Goal: Task Accomplishment & Management: Complete application form

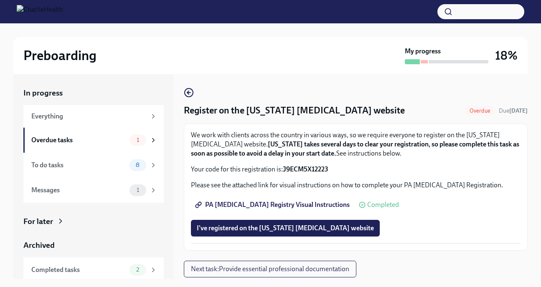
scroll to position [15, 0]
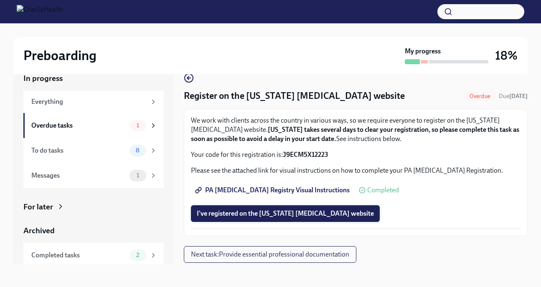
click at [246, 213] on span "I've registered on the [US_STATE] [MEDICAL_DATA] website" at bounding box center [285, 214] width 177 height 8
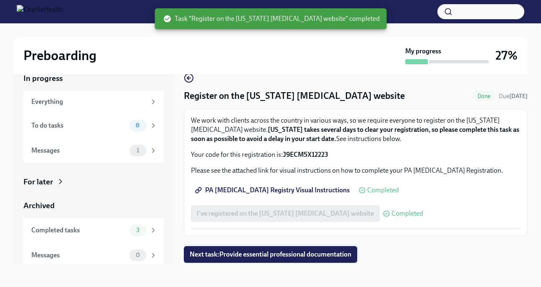
click at [259, 251] on span "Next task : Provide essential professional documentation" at bounding box center [271, 255] width 162 height 8
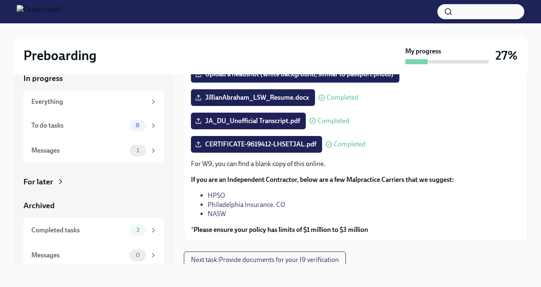
scroll to position [95, 0]
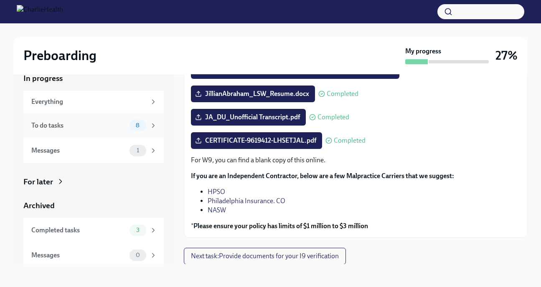
click at [150, 127] on icon at bounding box center [154, 126] width 8 height 8
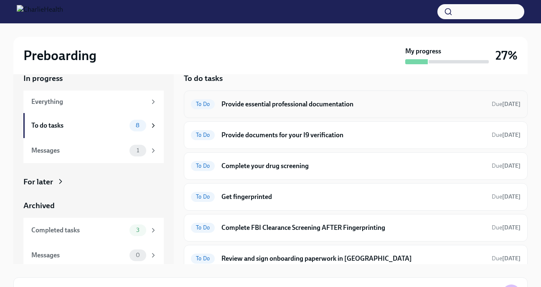
click at [362, 106] on h6 "Provide essential professional documentation" at bounding box center [353, 104] width 264 height 9
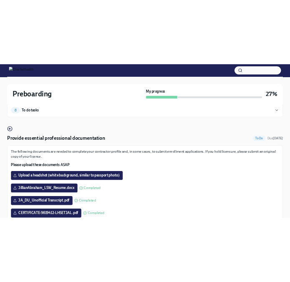
scroll to position [14, 0]
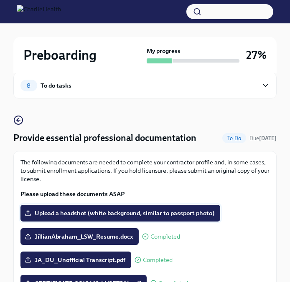
click at [119, 210] on span "Upload a headshot (white background, similar to passport photo)" at bounding box center [120, 213] width 188 height 8
click at [0, 0] on input "Upload a headshot (white background, similar to passport photo)" at bounding box center [0, 0] width 0 height 0
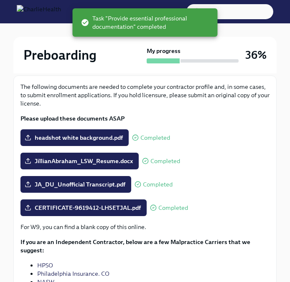
scroll to position [164, 0]
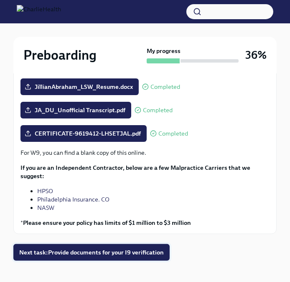
click at [129, 249] on span "Next task : Provide documents for your I9 verification" at bounding box center [91, 253] width 145 height 8
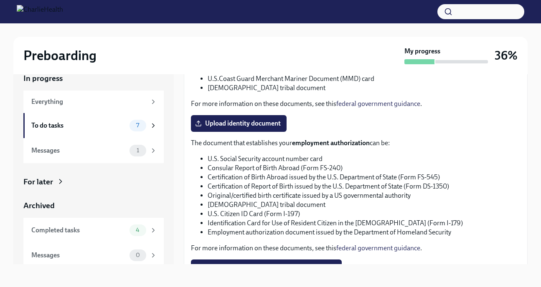
scroll to position [427, 0]
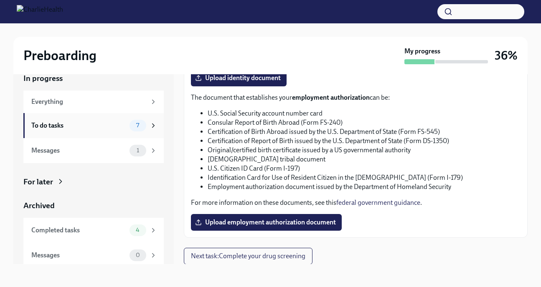
click at [138, 129] on div "7" at bounding box center [138, 126] width 17 height 12
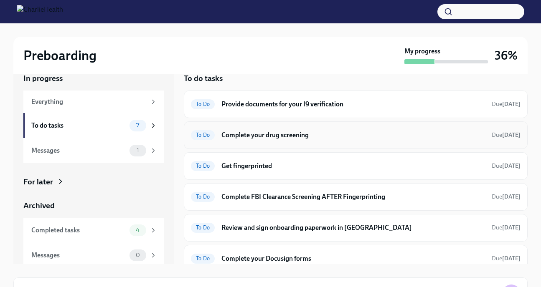
click at [317, 139] on div "To Do Complete your drug screening Due [DATE]" at bounding box center [356, 135] width 330 height 13
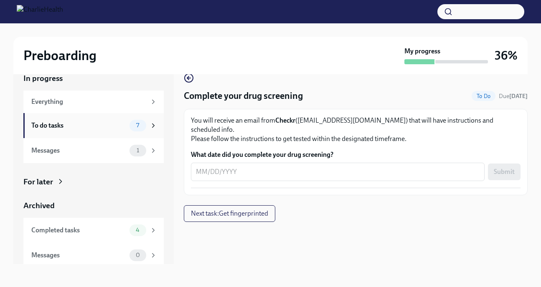
click at [95, 130] on div "To do tasks" at bounding box center [78, 125] width 95 height 9
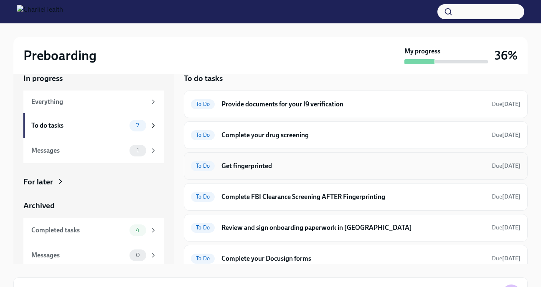
click at [239, 165] on h6 "Get fingerprinted" at bounding box center [353, 166] width 264 height 9
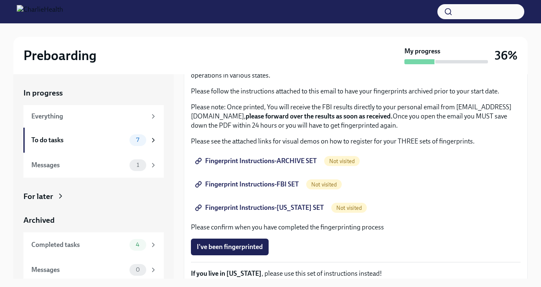
scroll to position [102, 0]
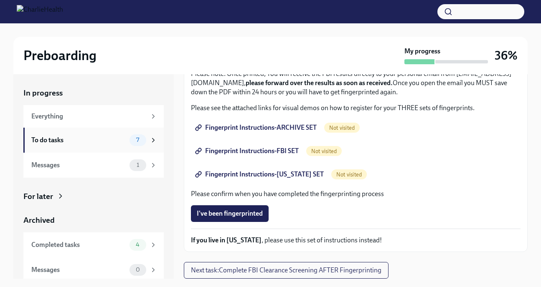
click at [78, 142] on div "To do tasks" at bounding box center [78, 140] width 95 height 9
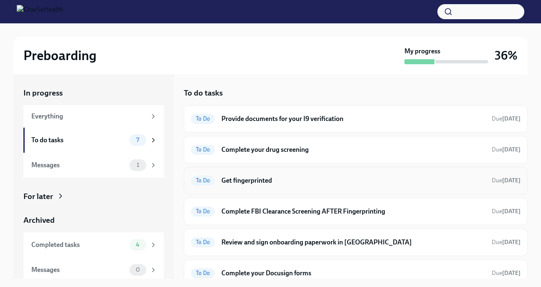
scroll to position [35, 0]
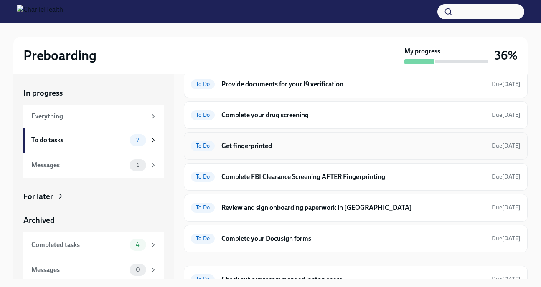
click at [290, 142] on h6 "Get fingerprinted" at bounding box center [353, 146] width 264 height 9
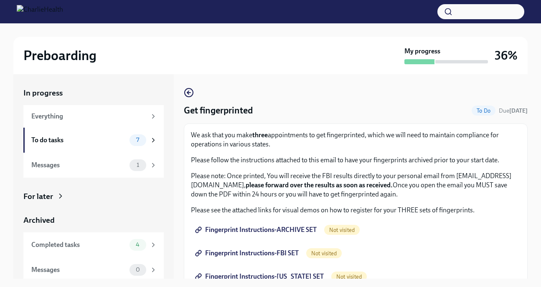
click at [285, 231] on span "Fingerprint Instructions-ARCHIVE SET" at bounding box center [257, 230] width 120 height 8
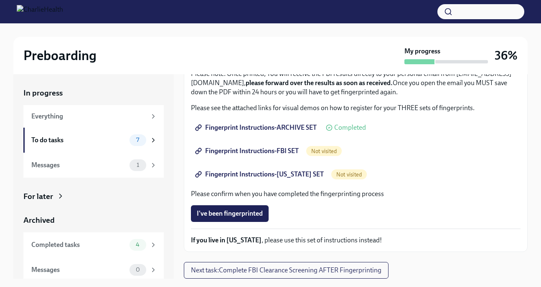
scroll to position [15, 0]
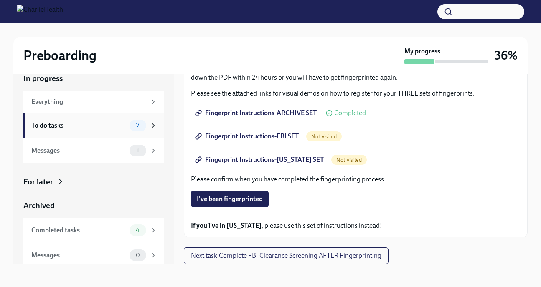
click at [91, 125] on div "To do tasks" at bounding box center [78, 125] width 95 height 9
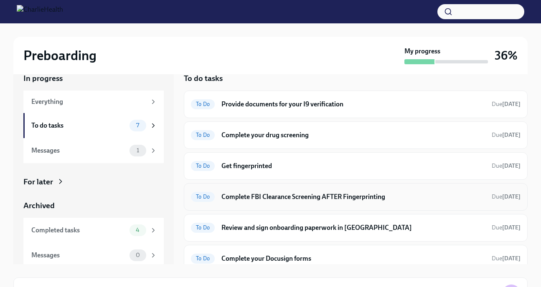
scroll to position [19, 0]
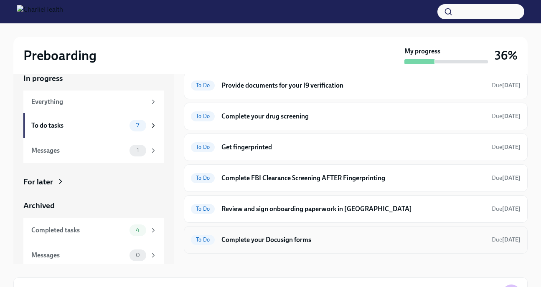
click at [305, 245] on div "To Do Complete your Docusign forms Due [DATE]" at bounding box center [356, 240] width 344 height 28
click at [284, 236] on h6 "Complete your Docusign forms" at bounding box center [353, 240] width 264 height 9
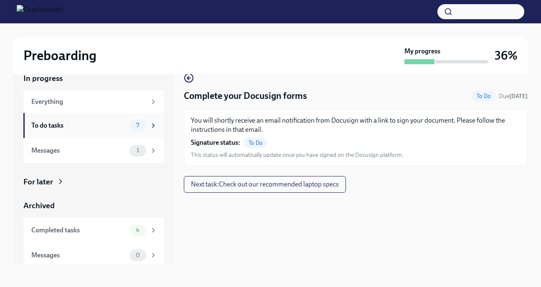
click at [95, 127] on div "To do tasks" at bounding box center [78, 125] width 95 height 9
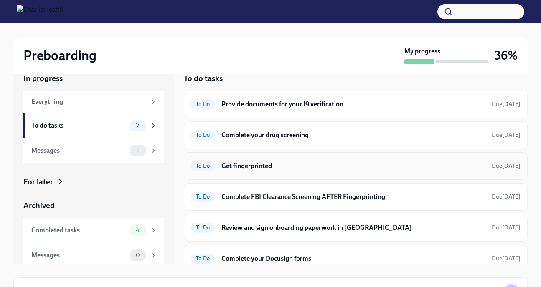
scroll to position [48, 0]
